Goal: Task Accomplishment & Management: Manage account settings

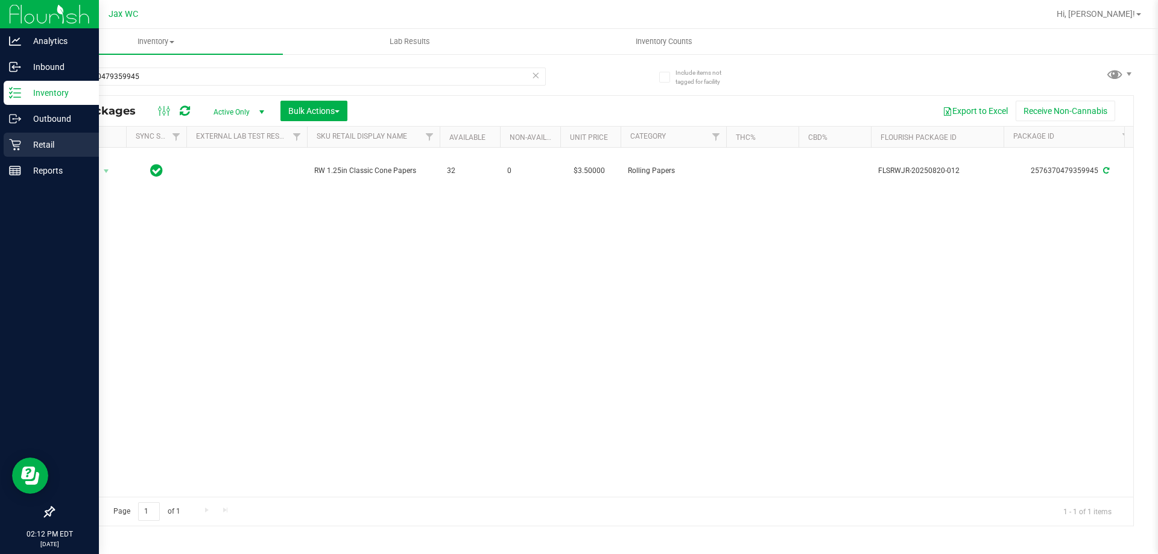
click at [30, 145] on p "Retail" at bounding box center [57, 145] width 72 height 14
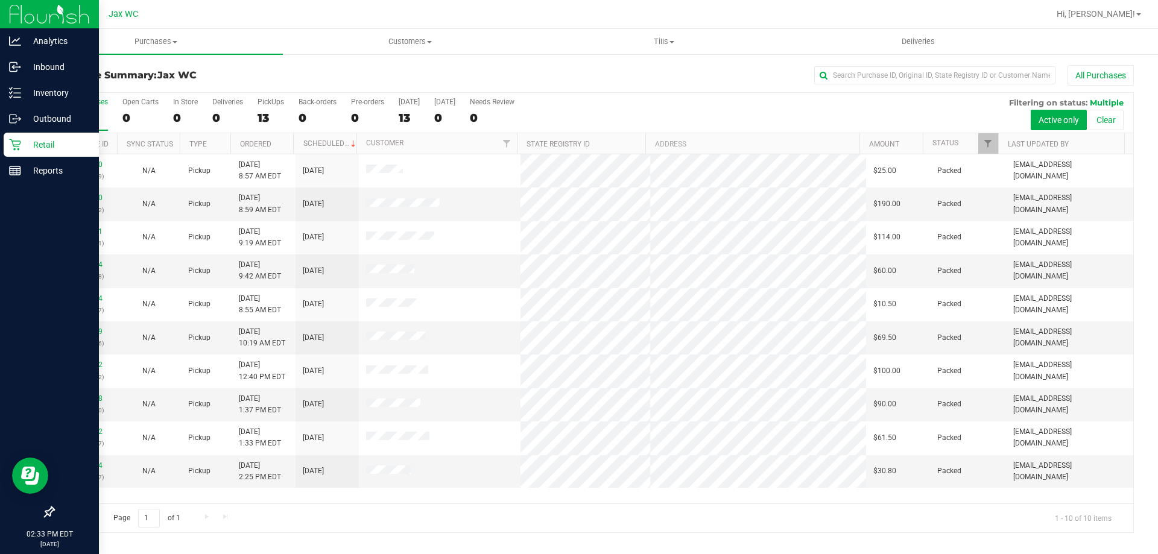
click at [1139, 6] on div "Hi, [PERSON_NAME]!" at bounding box center [1099, 14] width 94 height 21
click at [1139, 11] on link "Hi, [PERSON_NAME]!" at bounding box center [1099, 14] width 94 height 13
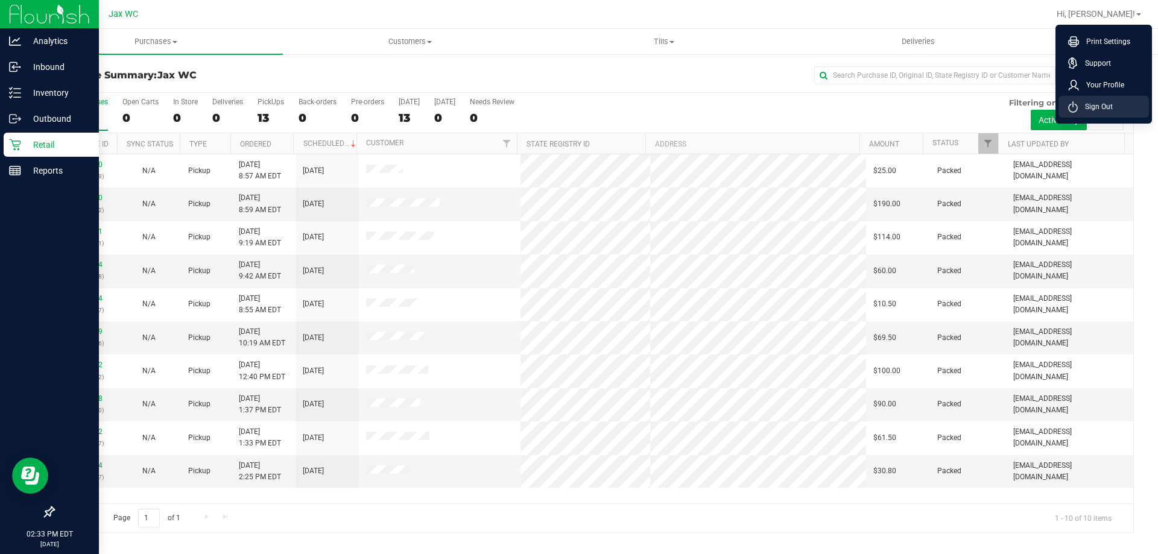
click at [1119, 104] on li "Sign Out" at bounding box center [1103, 107] width 90 height 22
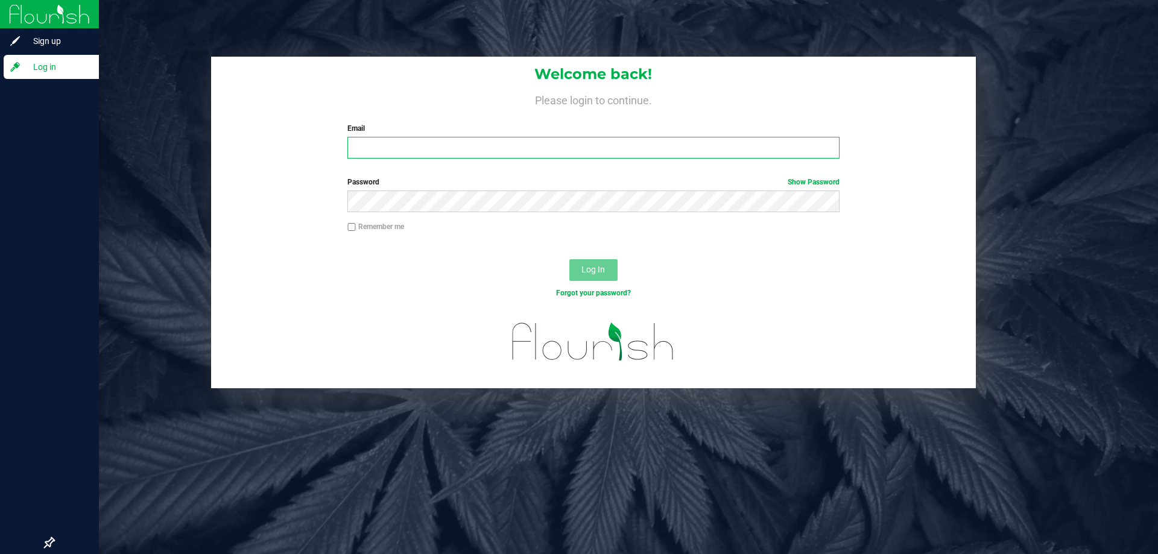
click at [534, 144] on input "Email" at bounding box center [593, 148] width 492 height 22
type input "[PERSON_NAME][EMAIL_ADDRESS][DOMAIN_NAME]"
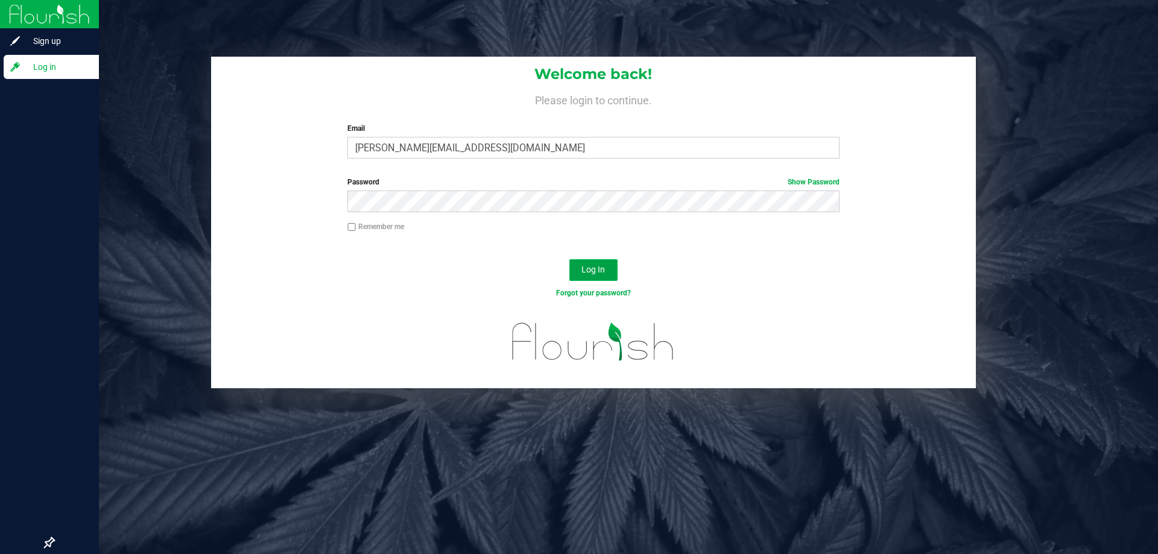
click at [593, 268] on span "Log In" at bounding box center [593, 270] width 24 height 10
